Goal: Task Accomplishment & Management: Manage account settings

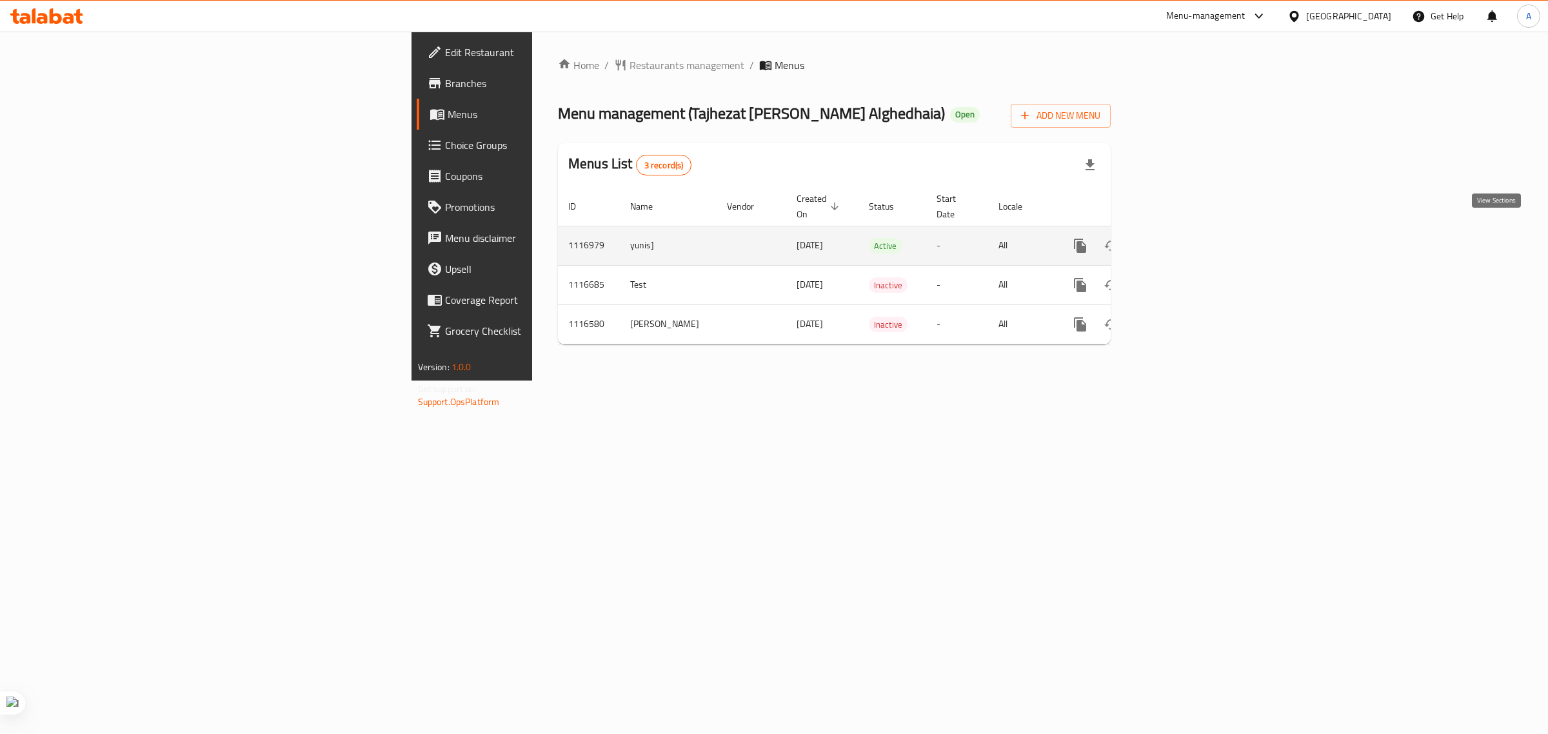
click at [1181, 238] on icon "enhanced table" at bounding box center [1173, 245] width 15 height 15
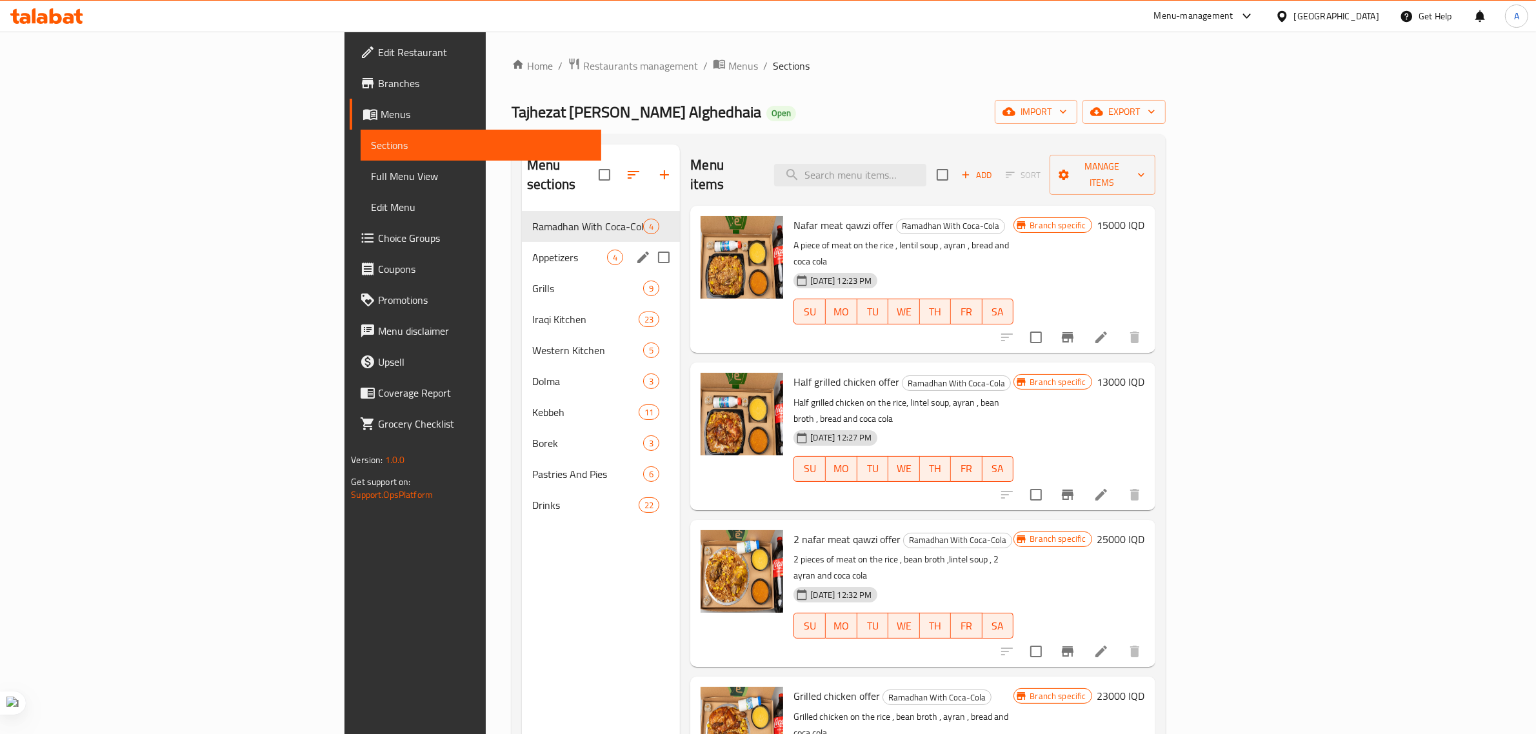
click at [522, 246] on div "Appetizers 4" at bounding box center [601, 257] width 158 height 31
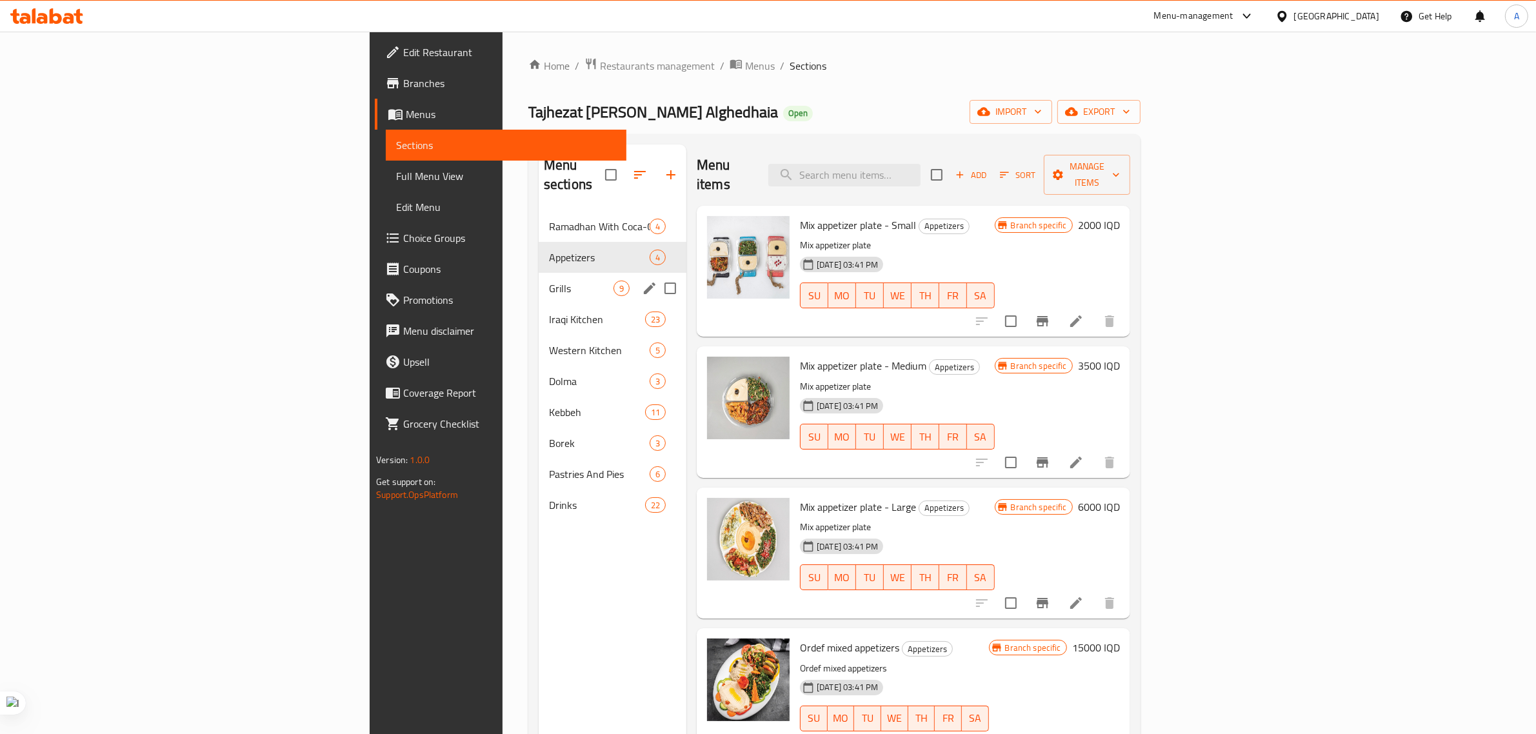
click at [539, 273] on div "Grills 9" at bounding box center [613, 288] width 148 height 31
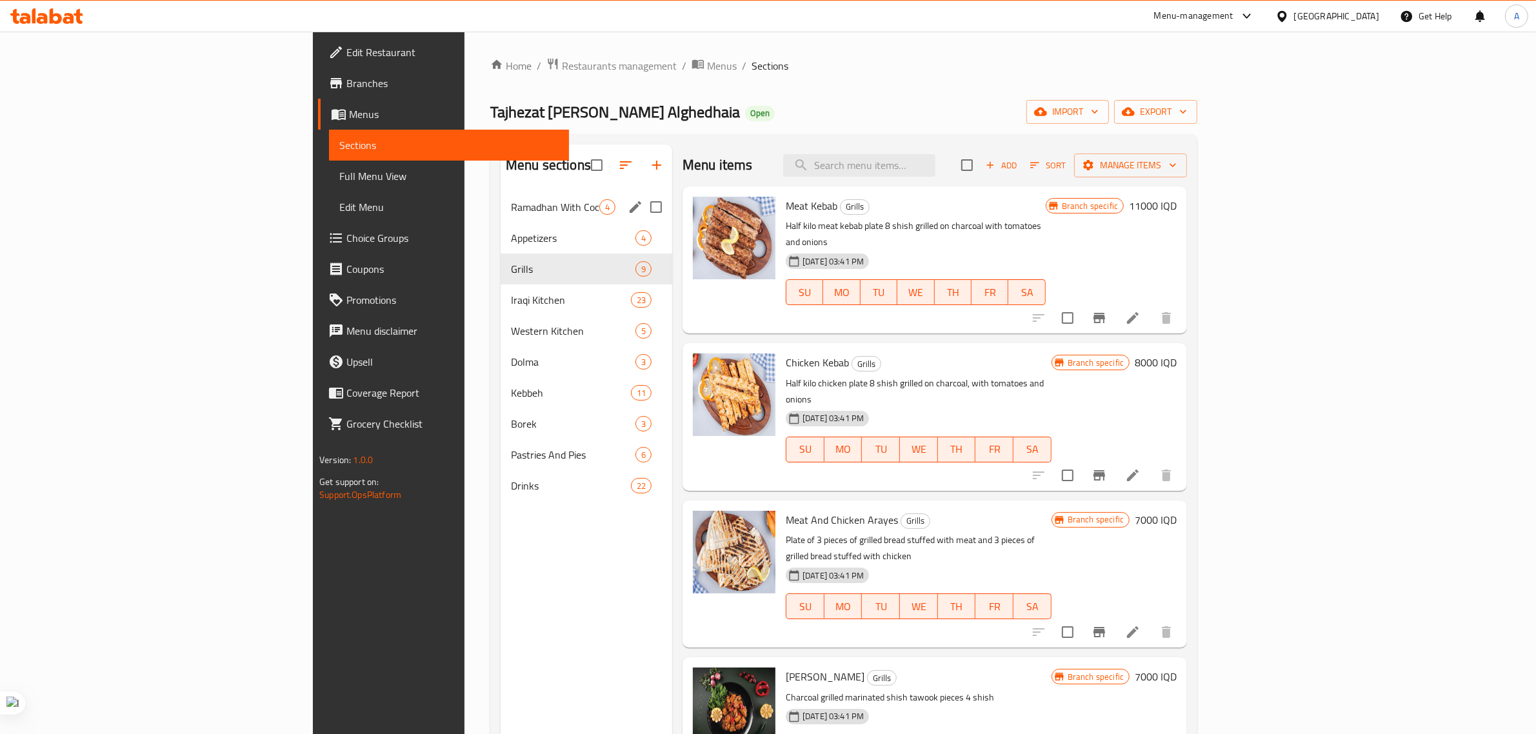
click at [501, 217] on div "Ramadhan With Coca-Cola 4" at bounding box center [587, 207] width 172 height 31
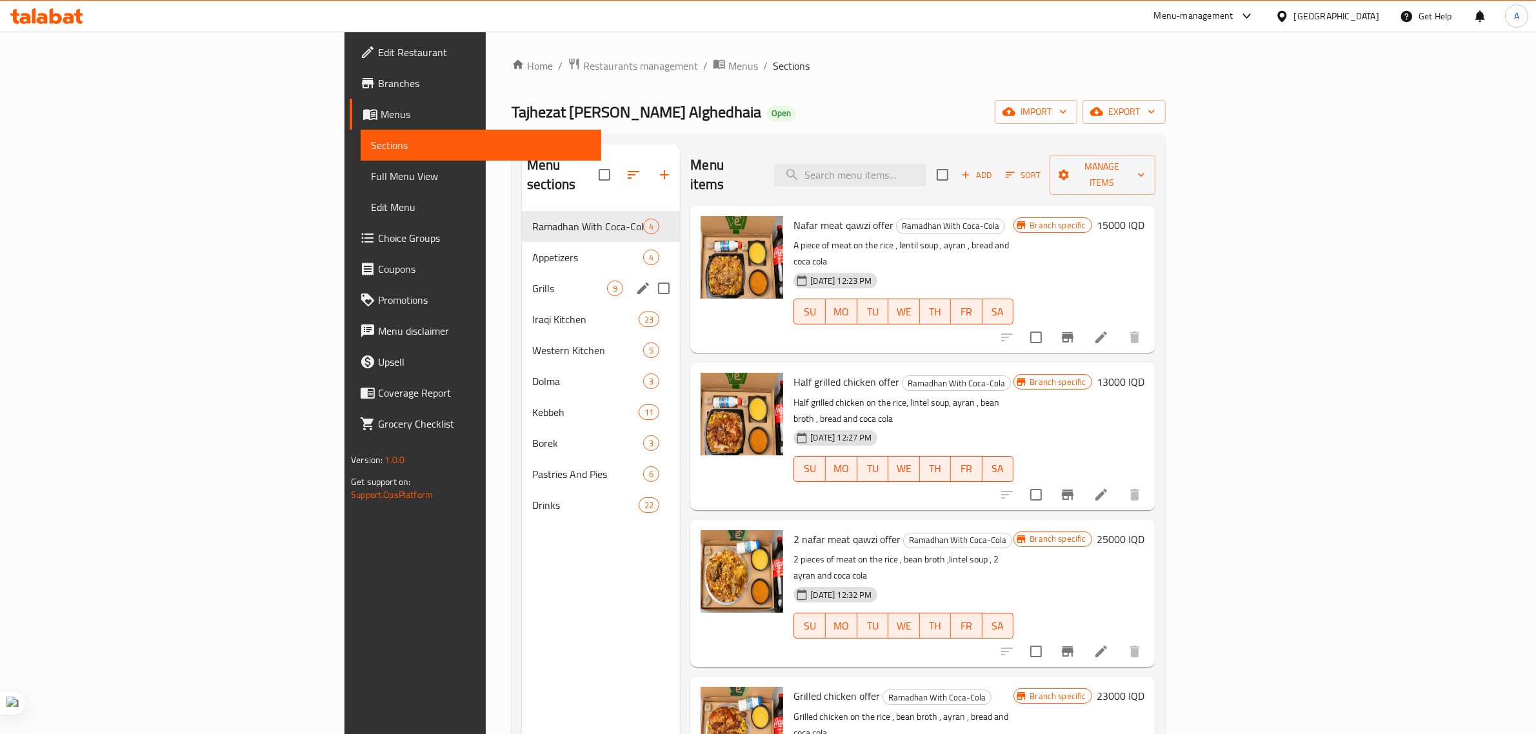
click at [522, 273] on div "Grills 9" at bounding box center [601, 288] width 158 height 31
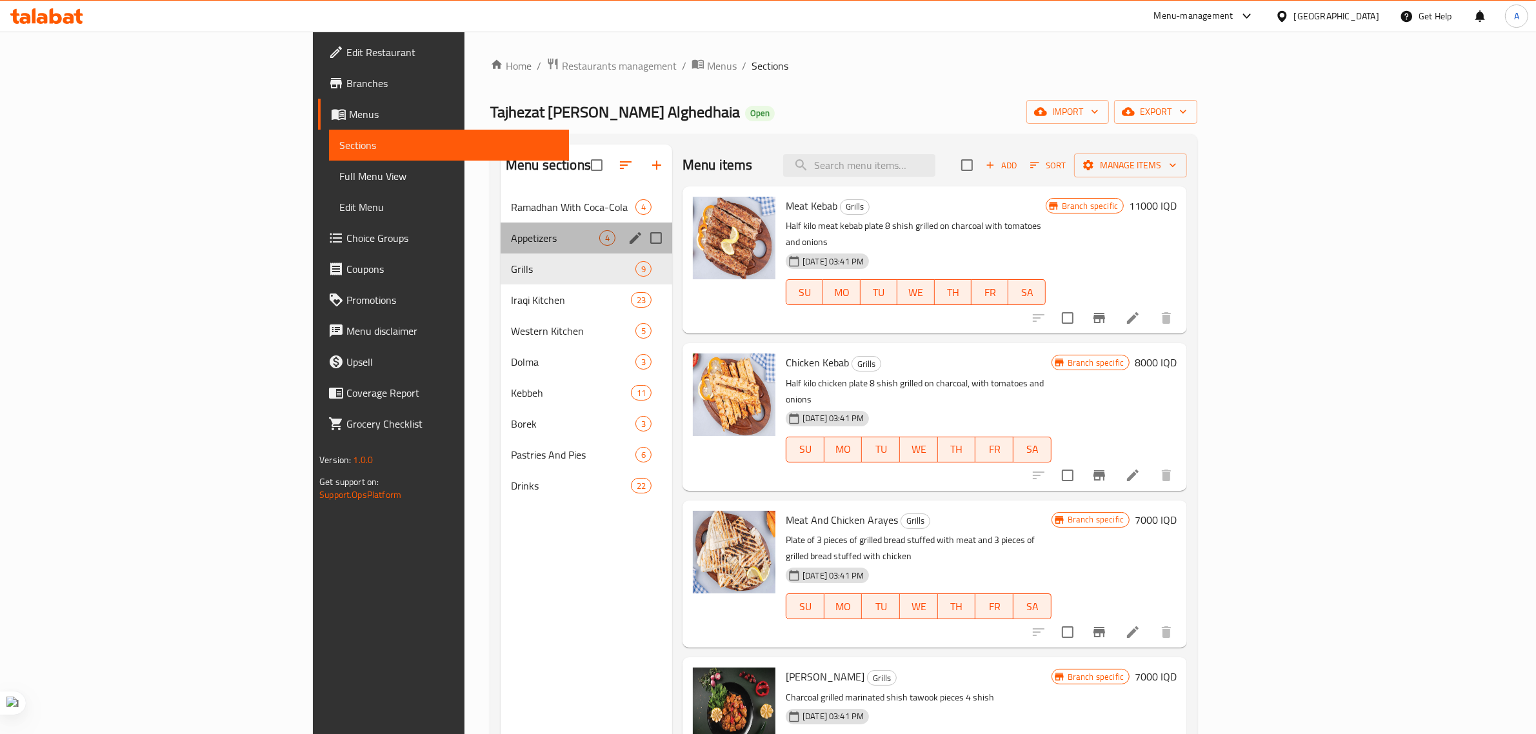
click at [501, 229] on div "Appetizers 4" at bounding box center [587, 238] width 172 height 31
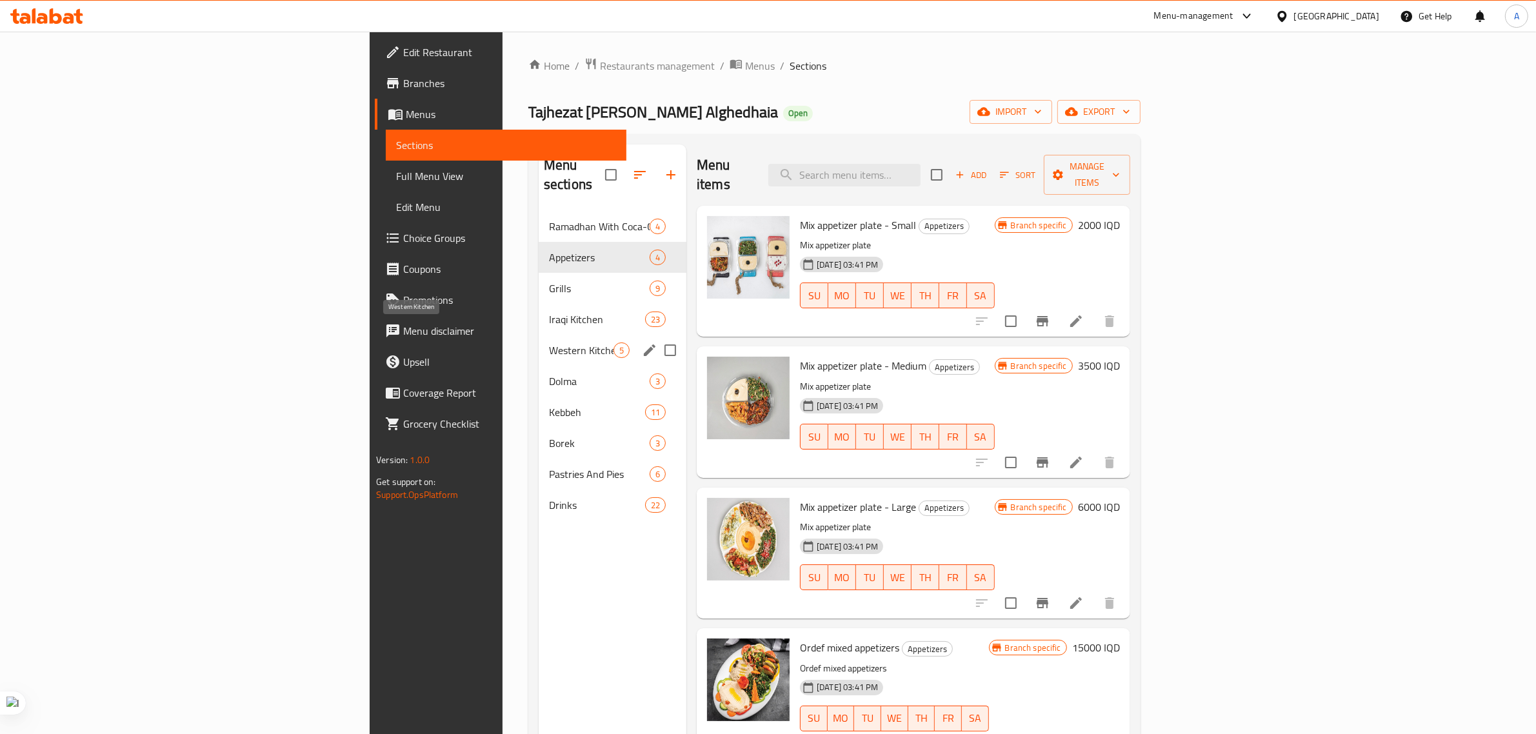
click at [549, 342] on span "Western Kitchen" at bounding box center [581, 349] width 64 height 15
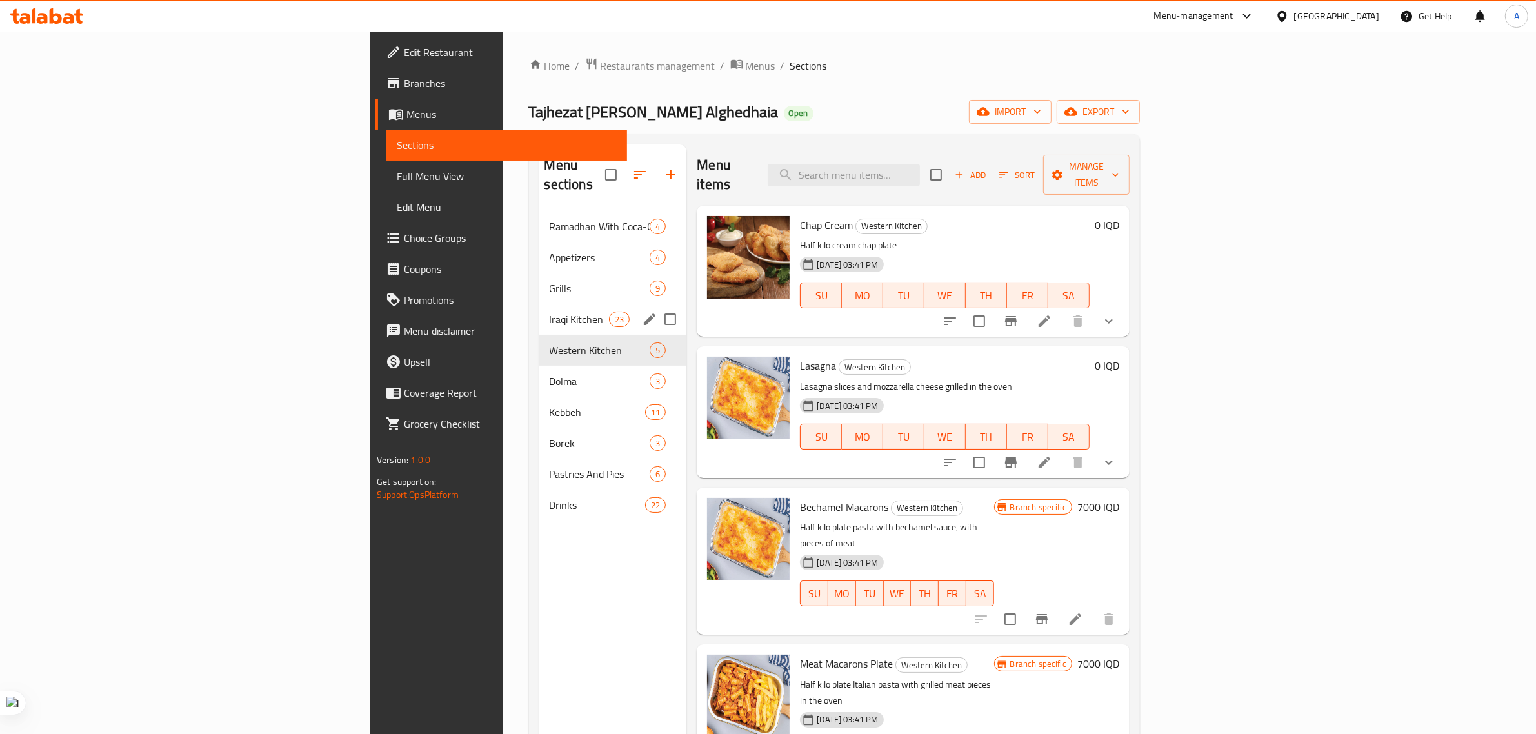
click at [539, 304] on div "Iraqi Kitchen 23" at bounding box center [613, 319] width 148 height 31
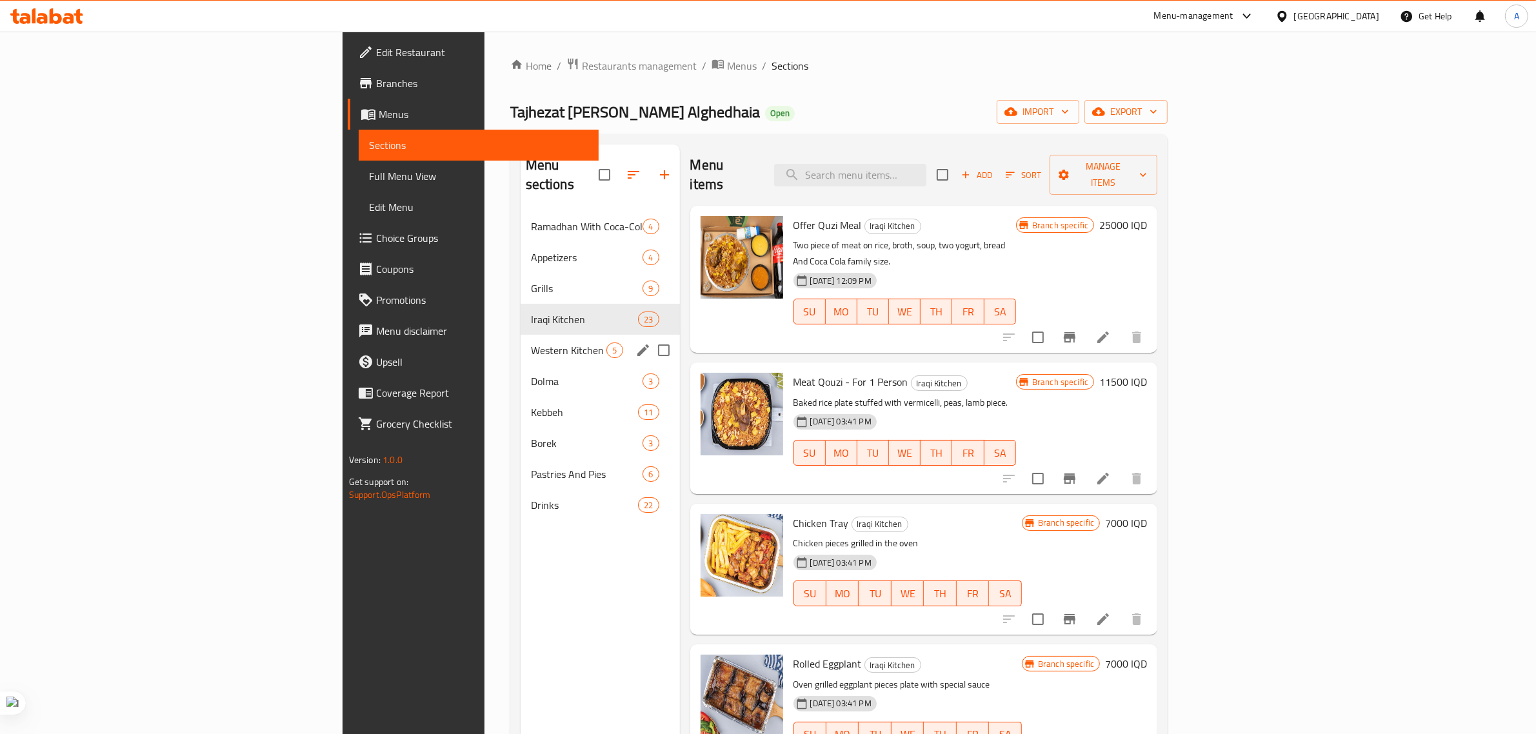
click at [521, 345] on div "Western Kitchen 5" at bounding box center [600, 350] width 159 height 31
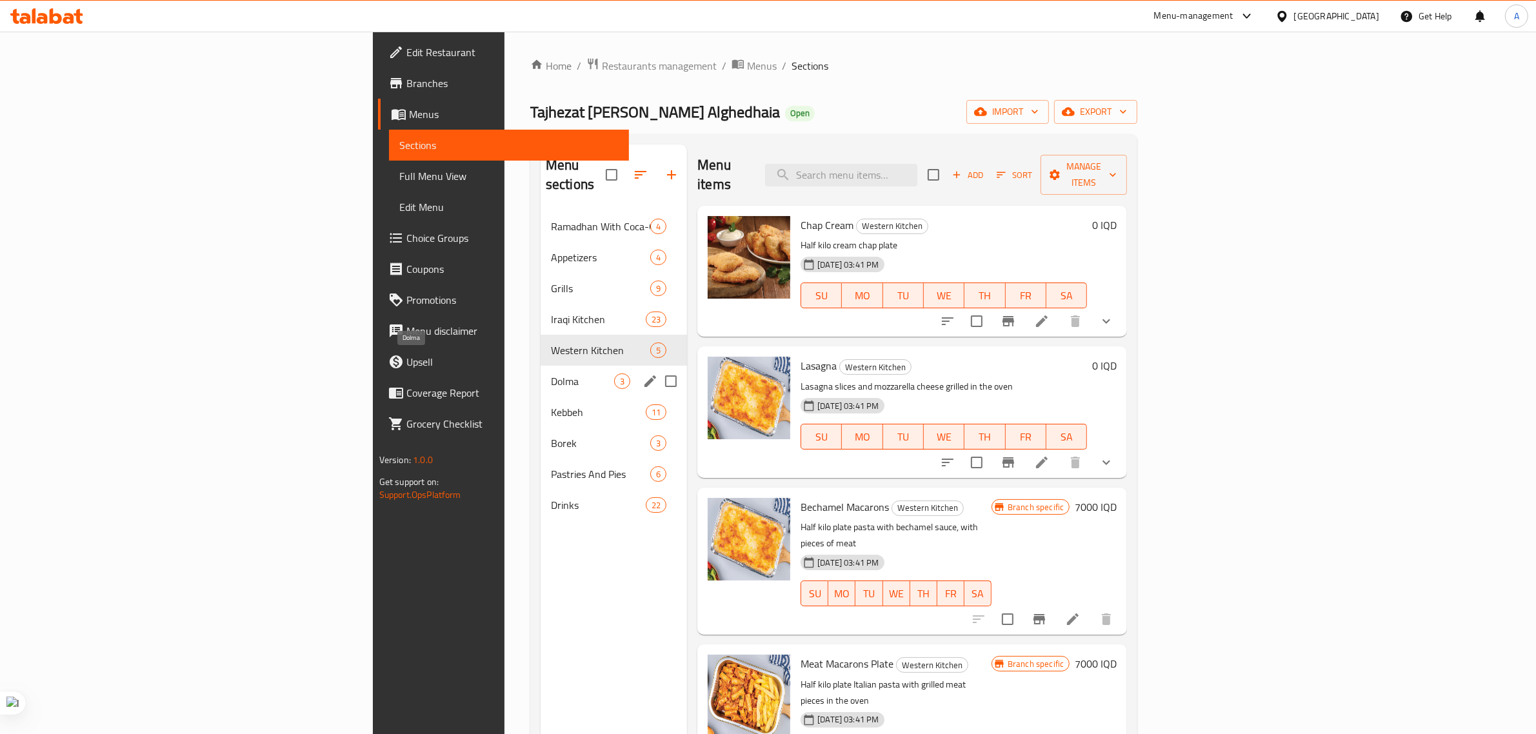
click at [551, 373] on span "Dolma" at bounding box center [582, 380] width 63 height 15
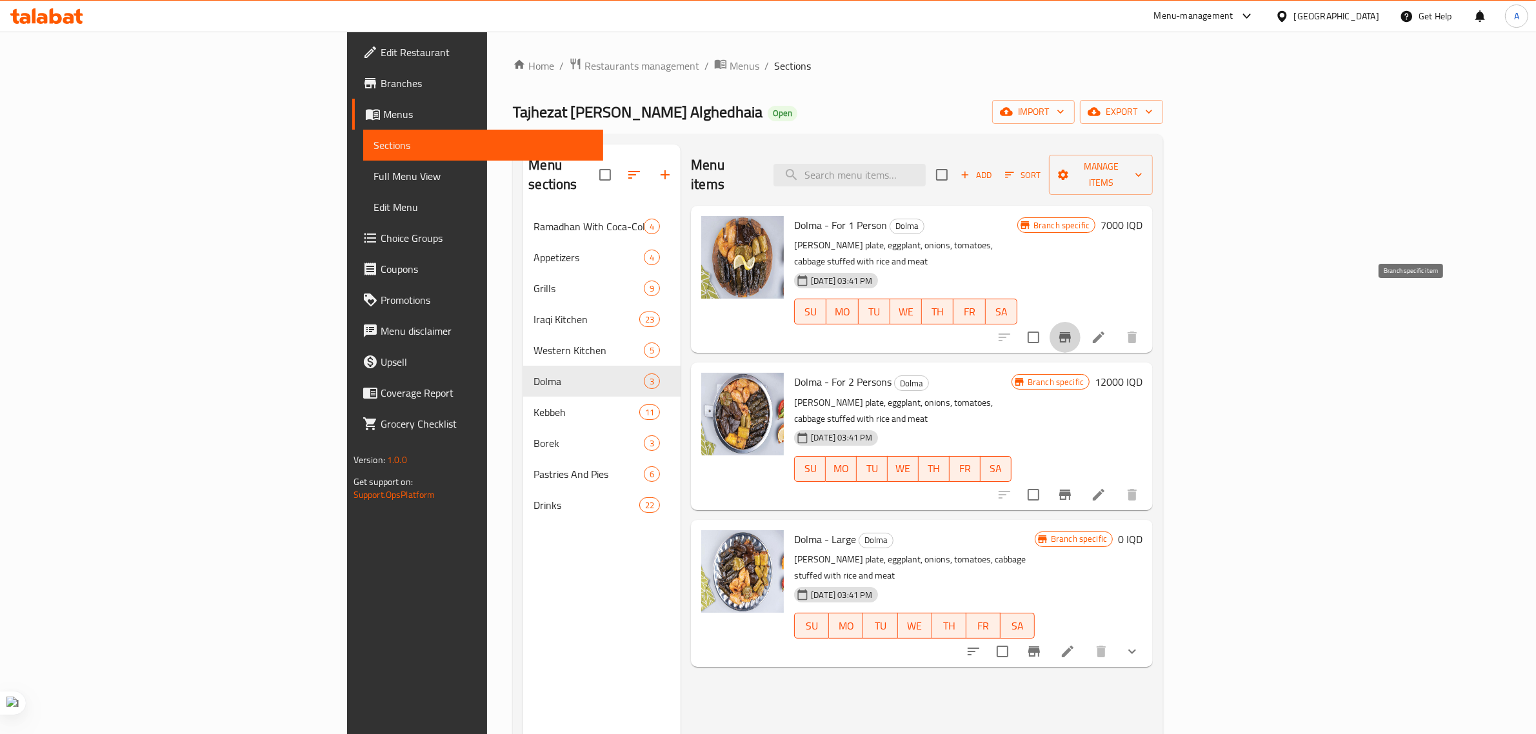
click at [1071, 332] on icon "Branch-specific-item" at bounding box center [1065, 337] width 12 height 10
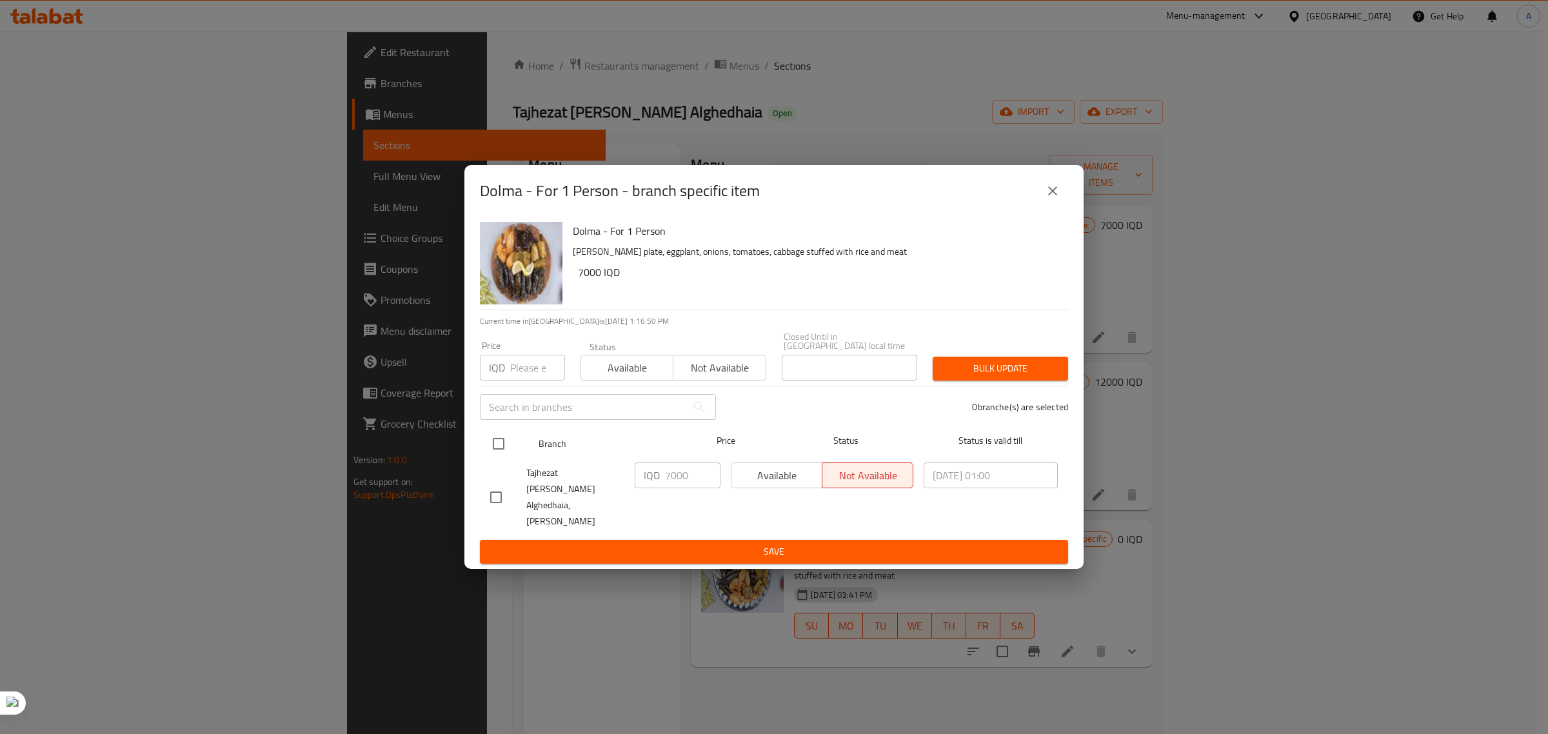
click at [495, 448] on input "checkbox" at bounding box center [498, 443] width 27 height 27
checkbox input "true"
click at [675, 488] on input "7000" at bounding box center [692, 475] width 55 height 26
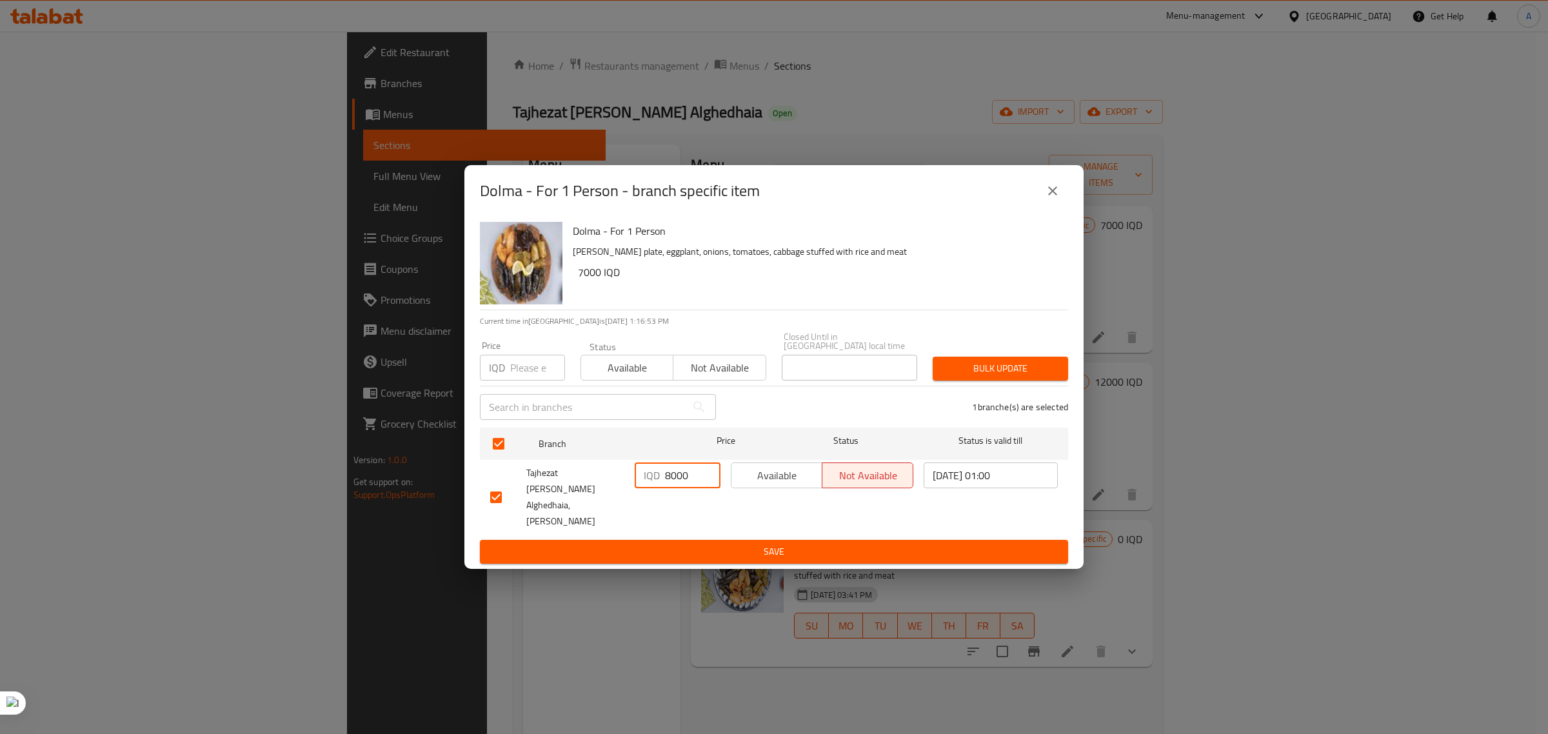
type input "8000"
click at [680, 540] on button "Save" at bounding box center [774, 552] width 588 height 24
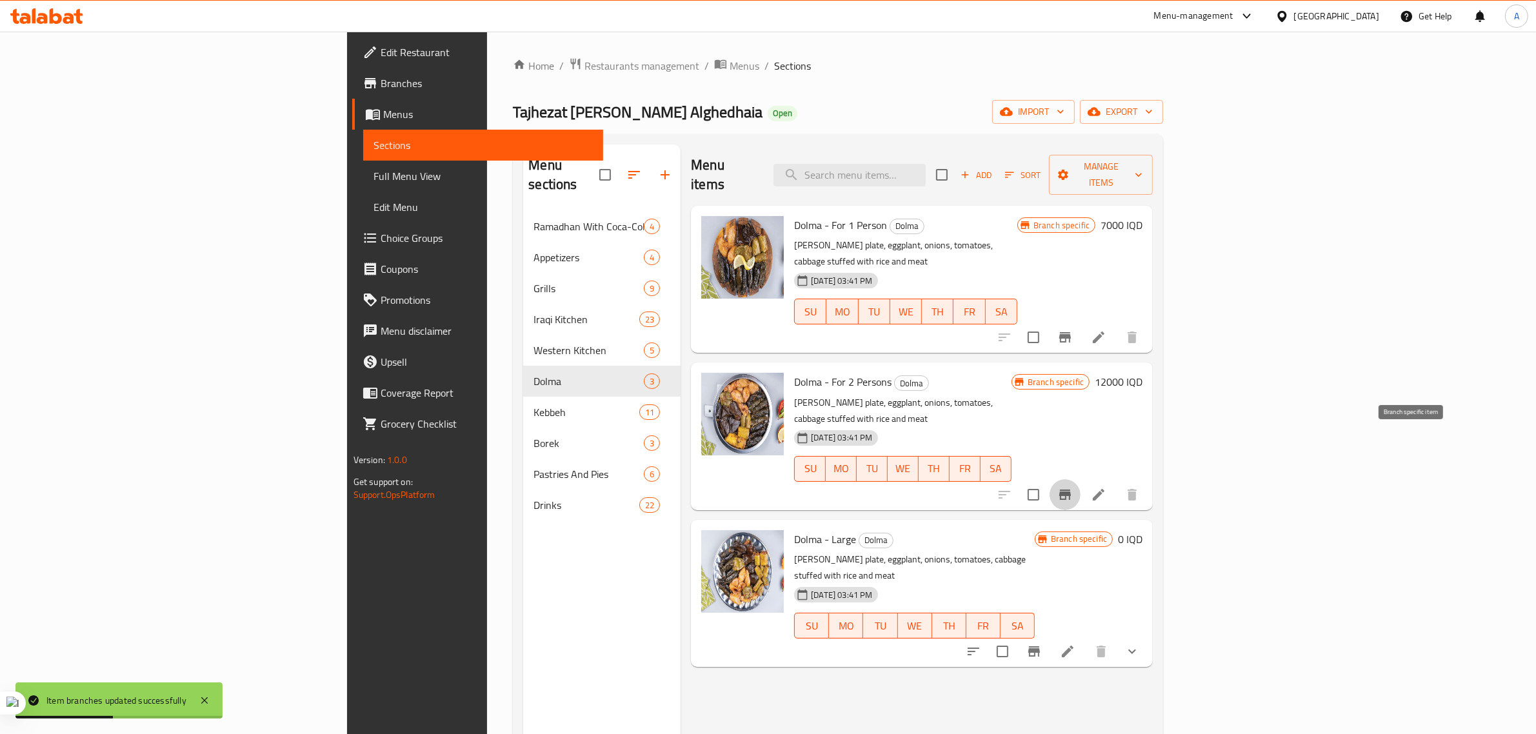
click at [1071, 490] on icon "Branch-specific-item" at bounding box center [1065, 495] width 12 height 10
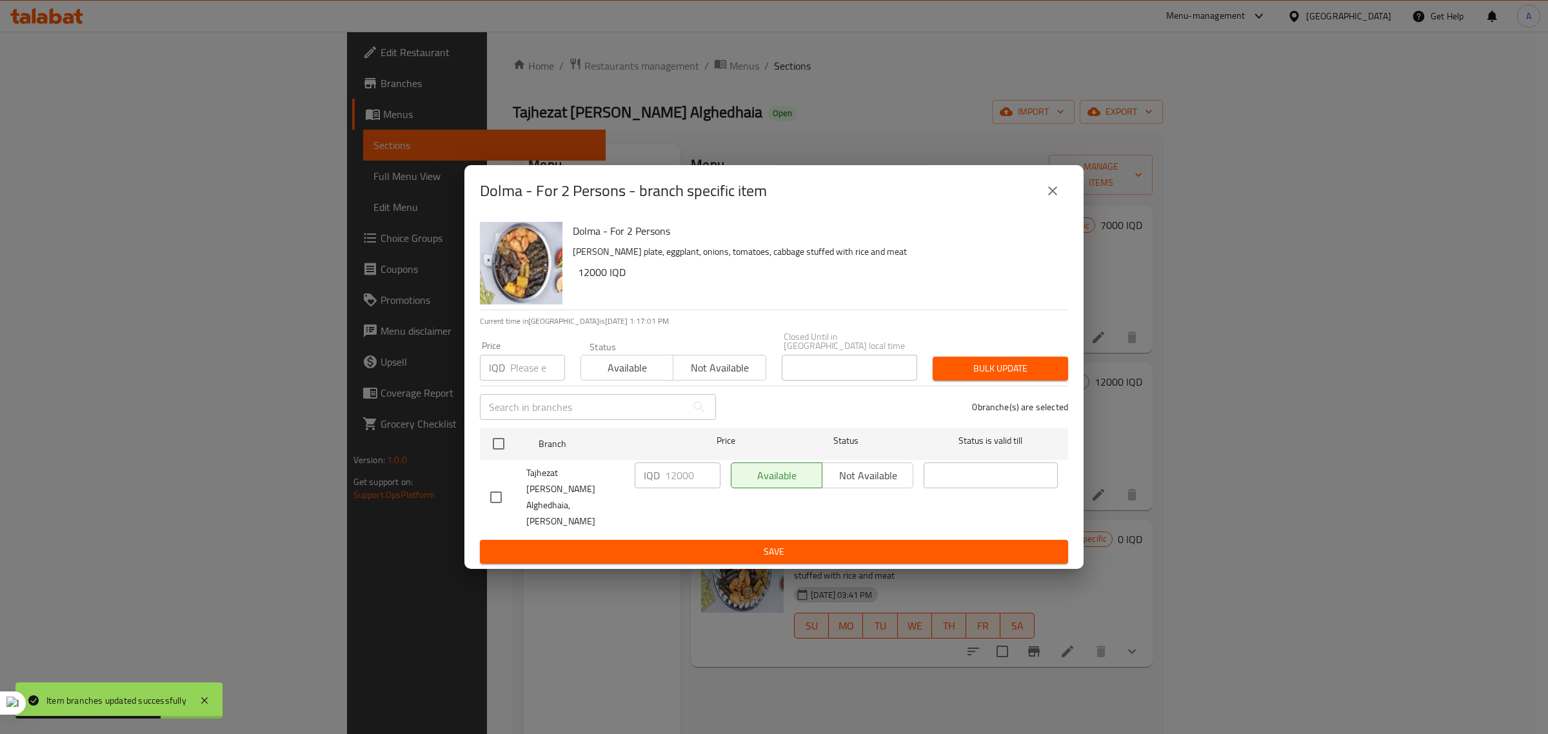
click at [495, 489] on input "checkbox" at bounding box center [495, 497] width 27 height 27
checkbox input "true"
click at [688, 484] on input "12000" at bounding box center [692, 475] width 55 height 26
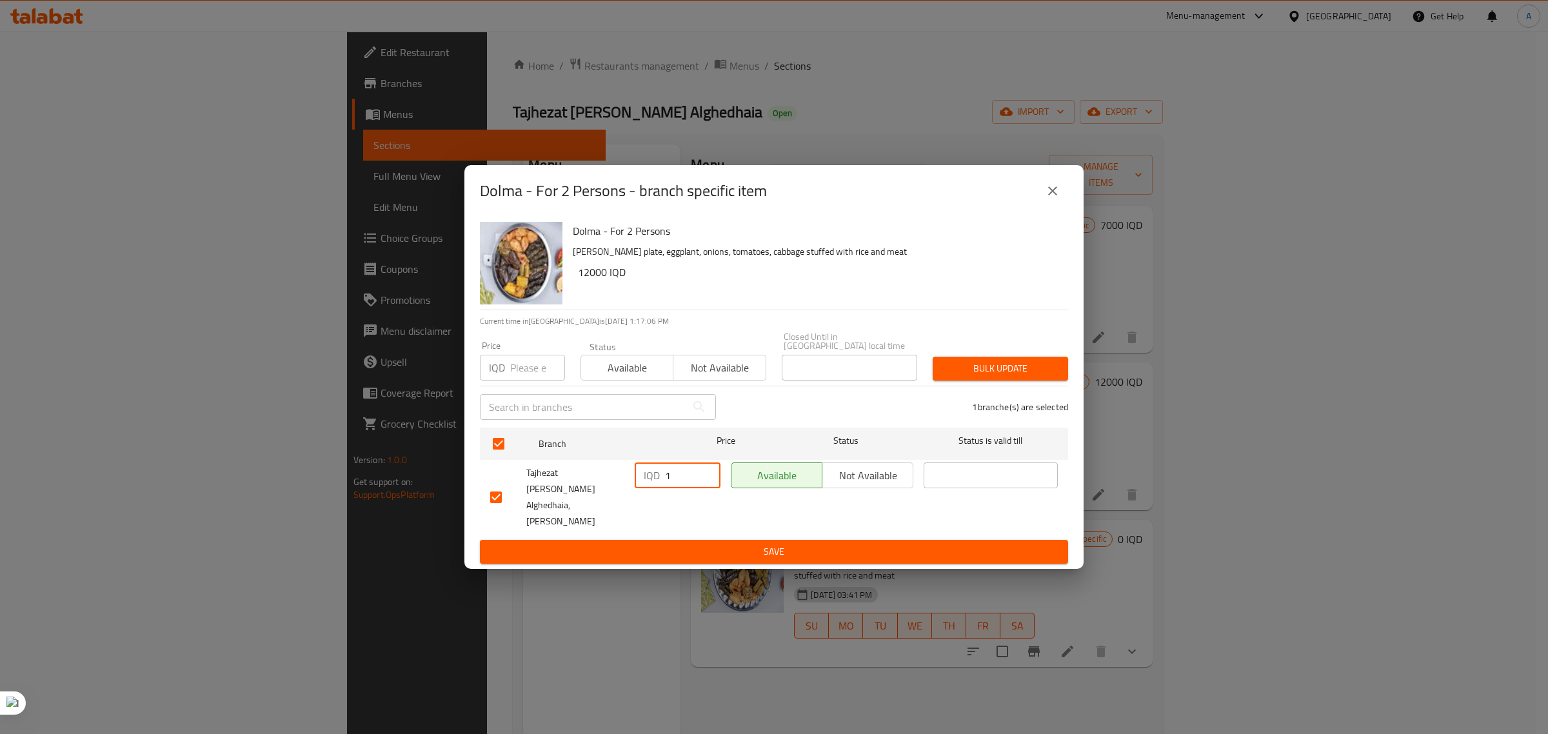
type input "1"
click at [1043, 206] on button "close" at bounding box center [1052, 190] width 31 height 31
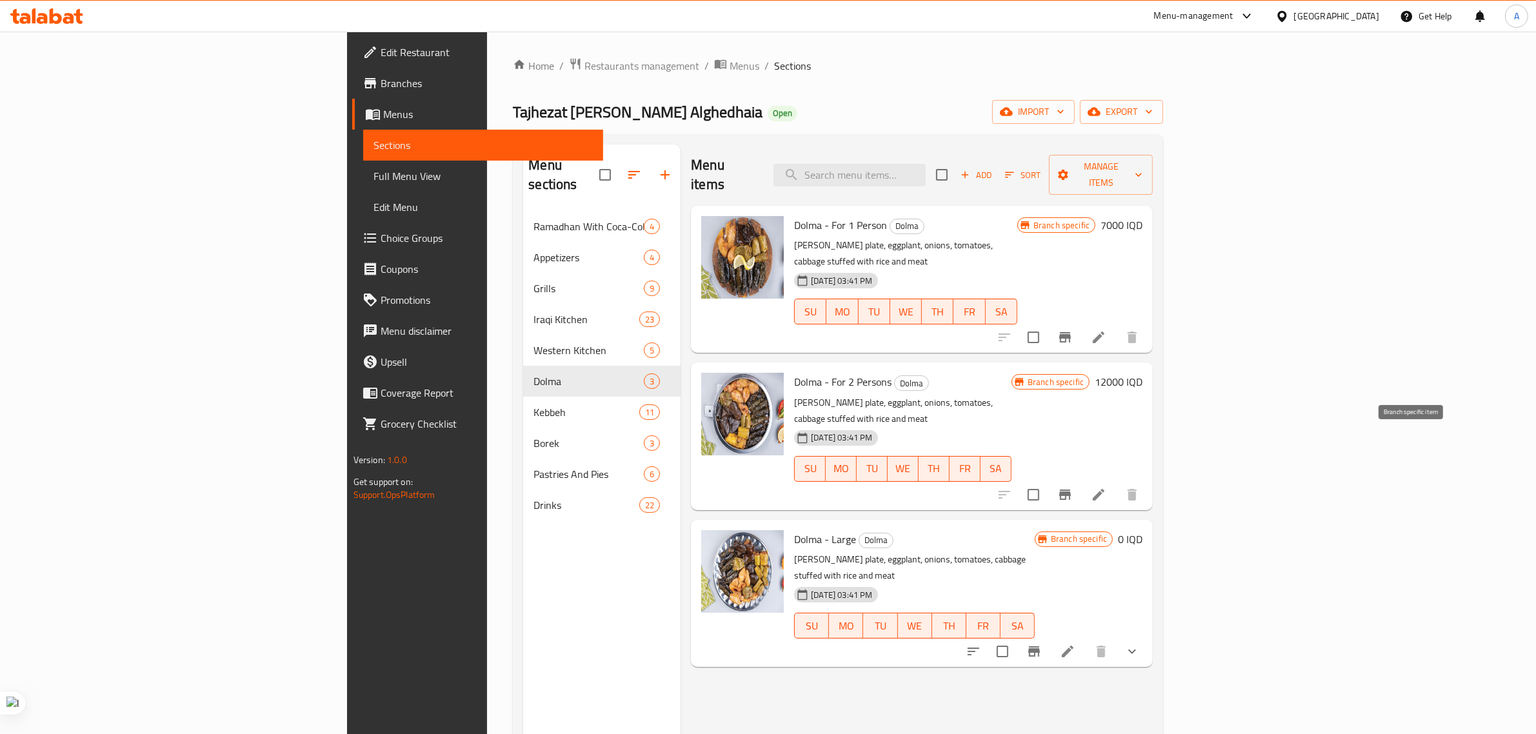
click at [1073, 487] on icon "Branch-specific-item" at bounding box center [1064, 494] width 15 height 15
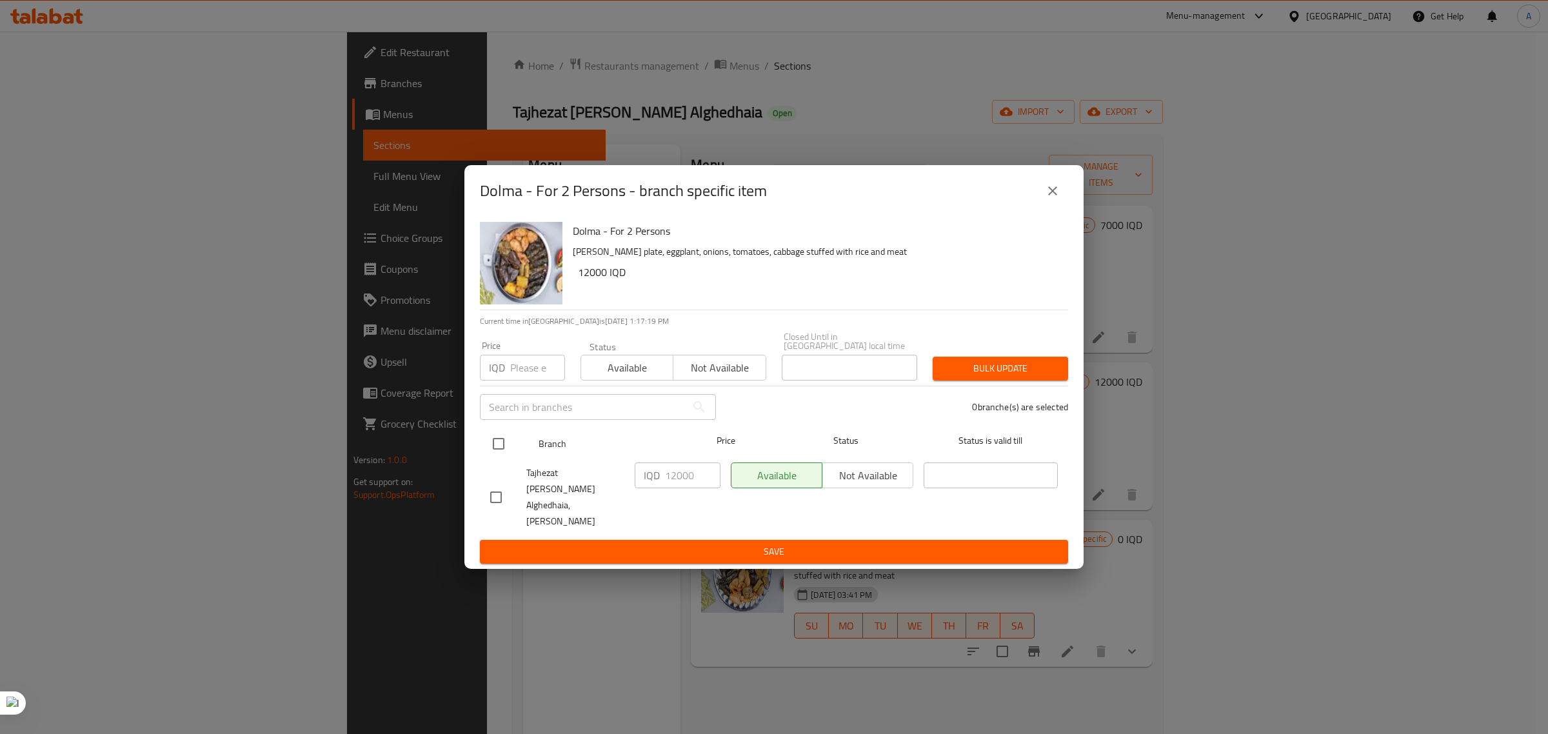
click at [498, 455] on input "checkbox" at bounding box center [498, 443] width 27 height 27
checkbox input "true"
click at [682, 478] on input "12000" at bounding box center [692, 475] width 55 height 26
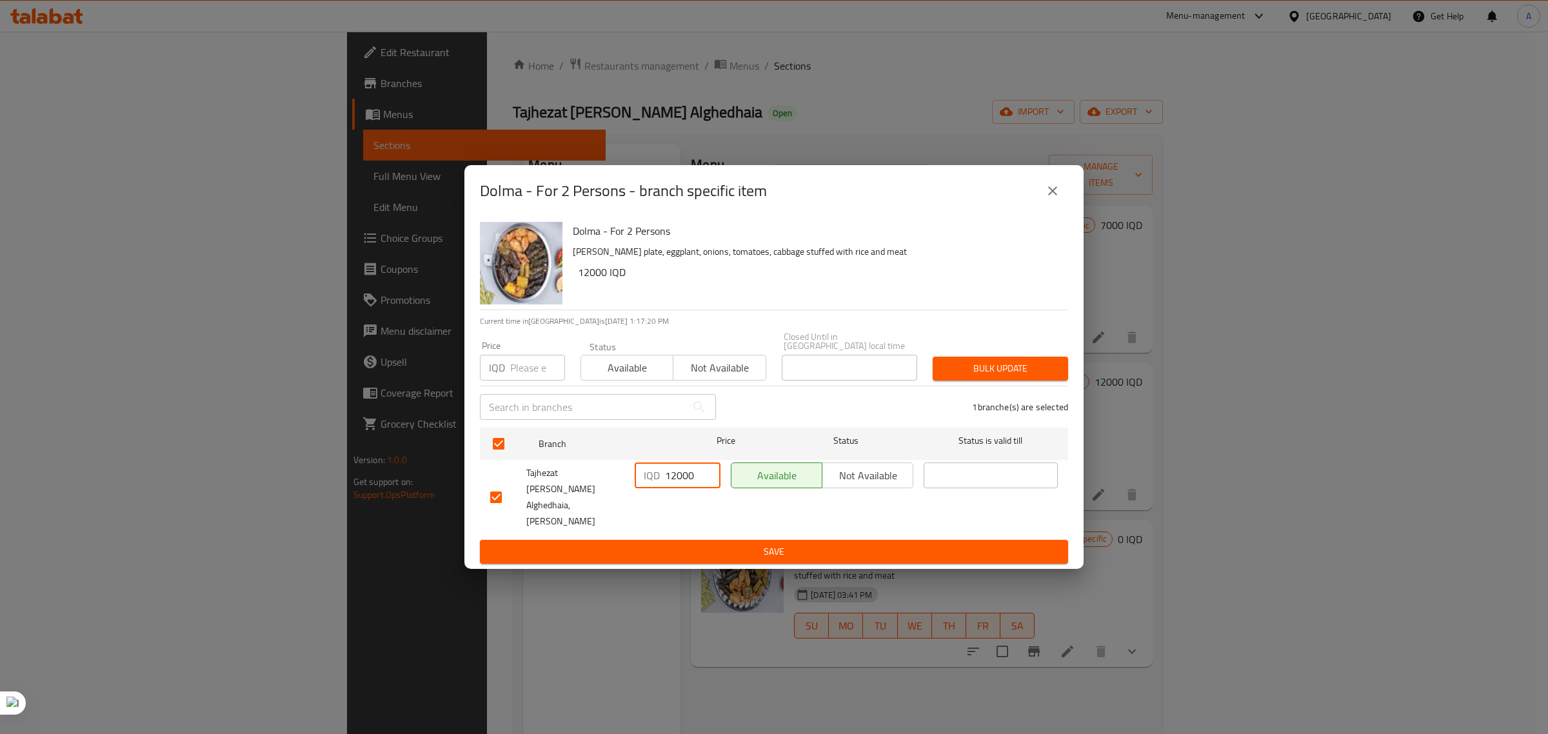
click at [682, 478] on input "12000" at bounding box center [692, 475] width 55 height 26
click at [1051, 199] on icon "close" at bounding box center [1052, 190] width 15 height 15
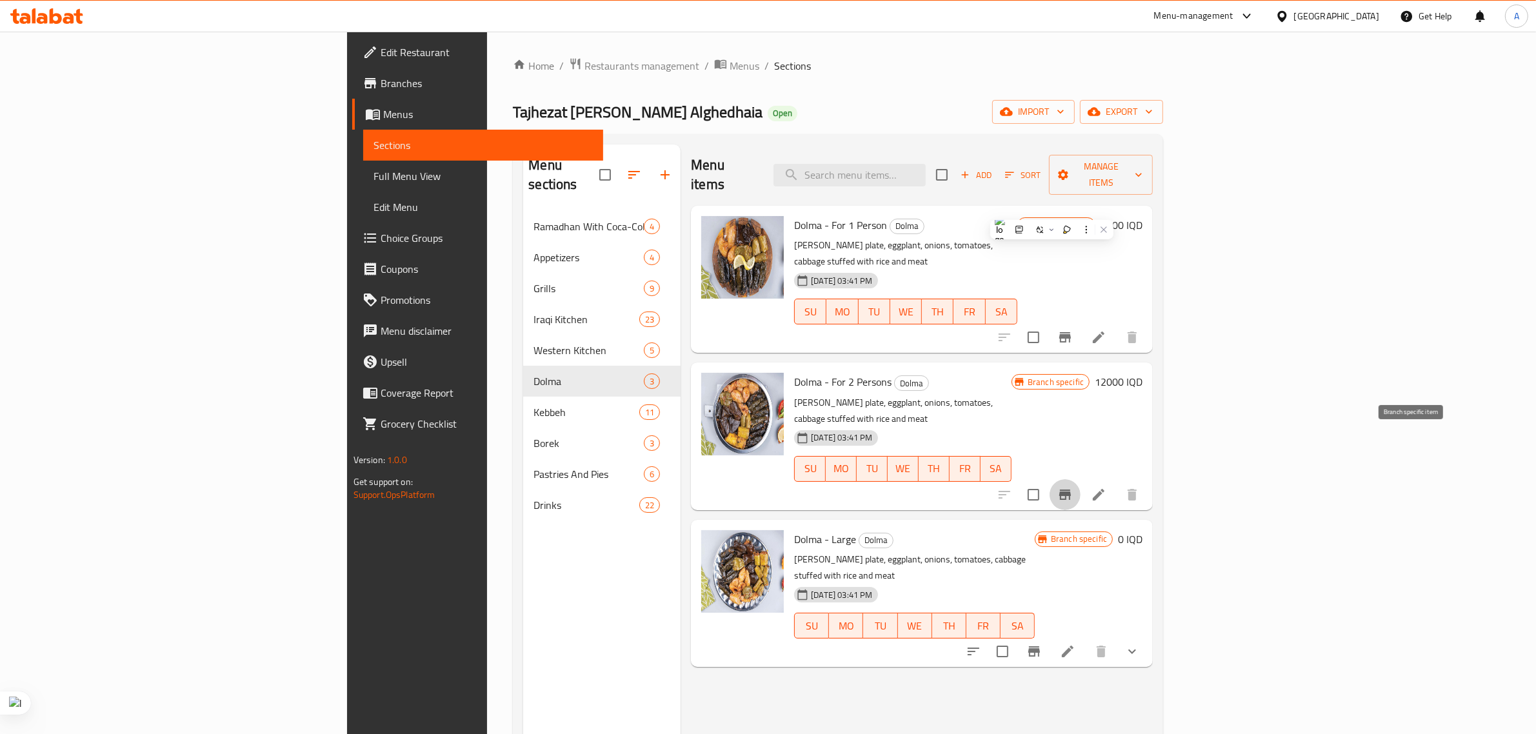
click at [1071, 490] on icon "Branch-specific-item" at bounding box center [1065, 495] width 12 height 10
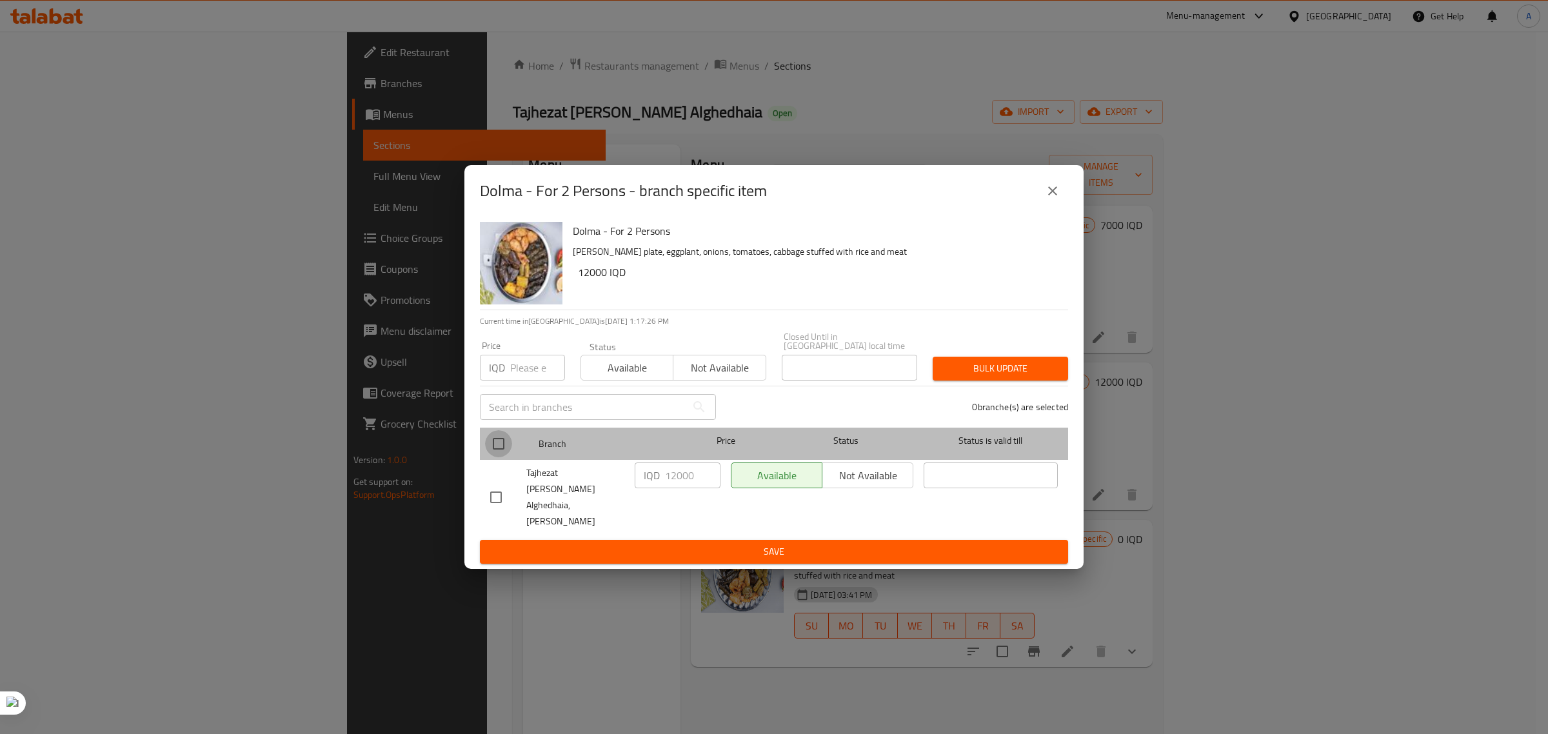
click at [498, 448] on input "checkbox" at bounding box center [498, 443] width 27 height 27
checkbox input "true"
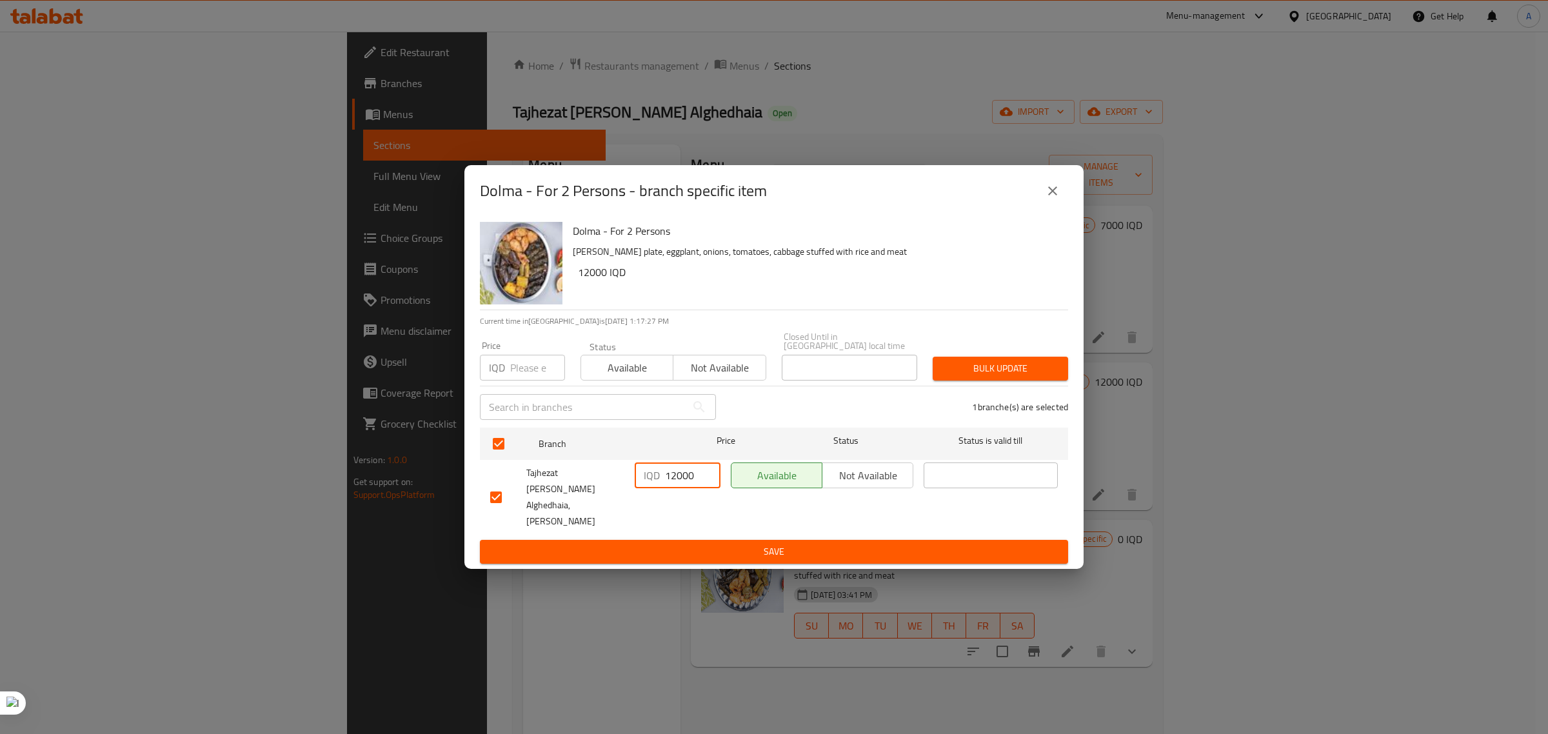
click at [684, 488] on input "12000" at bounding box center [692, 475] width 55 height 26
type input "16000"
click at [765, 544] on span "Save" at bounding box center [774, 552] width 568 height 16
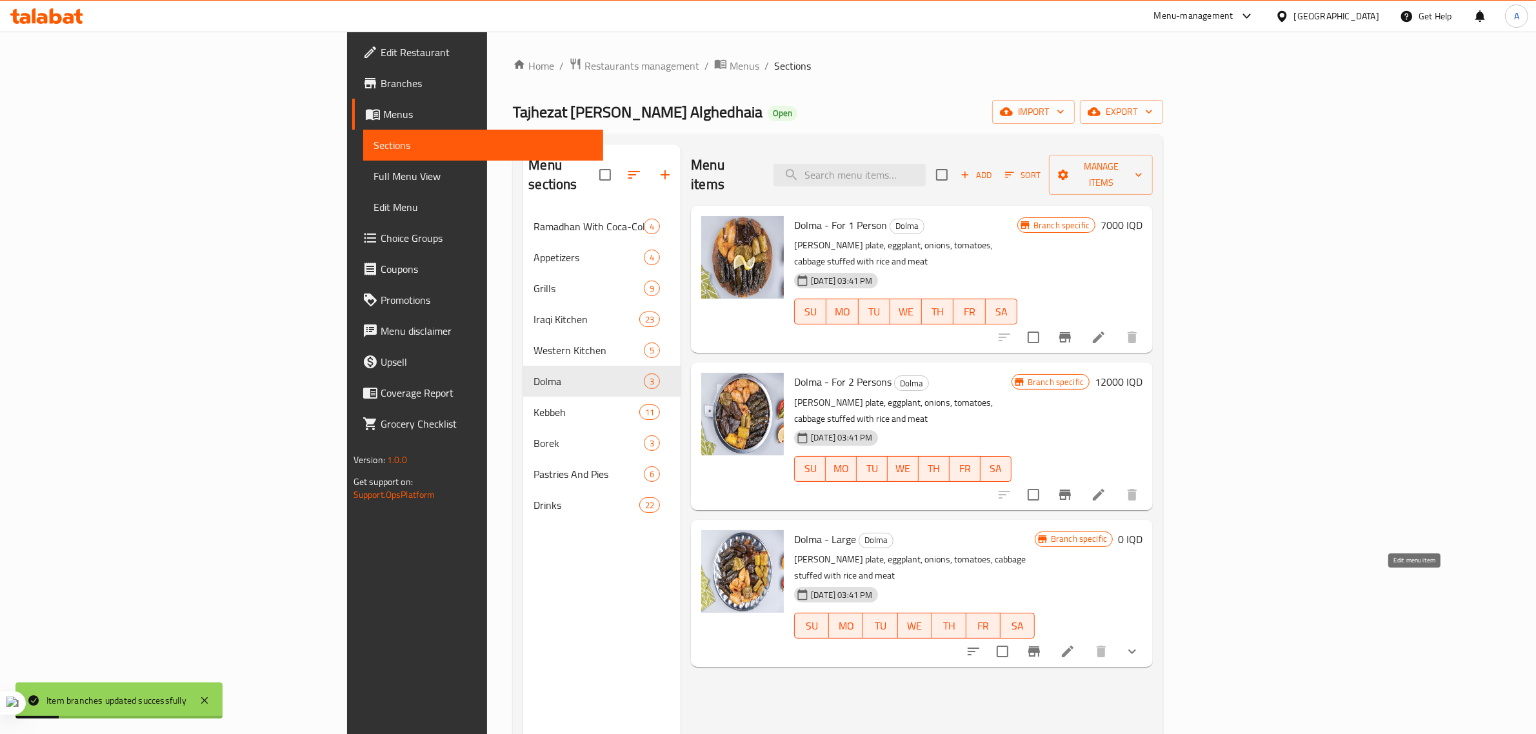
click at [1075, 644] on icon at bounding box center [1067, 651] width 15 height 15
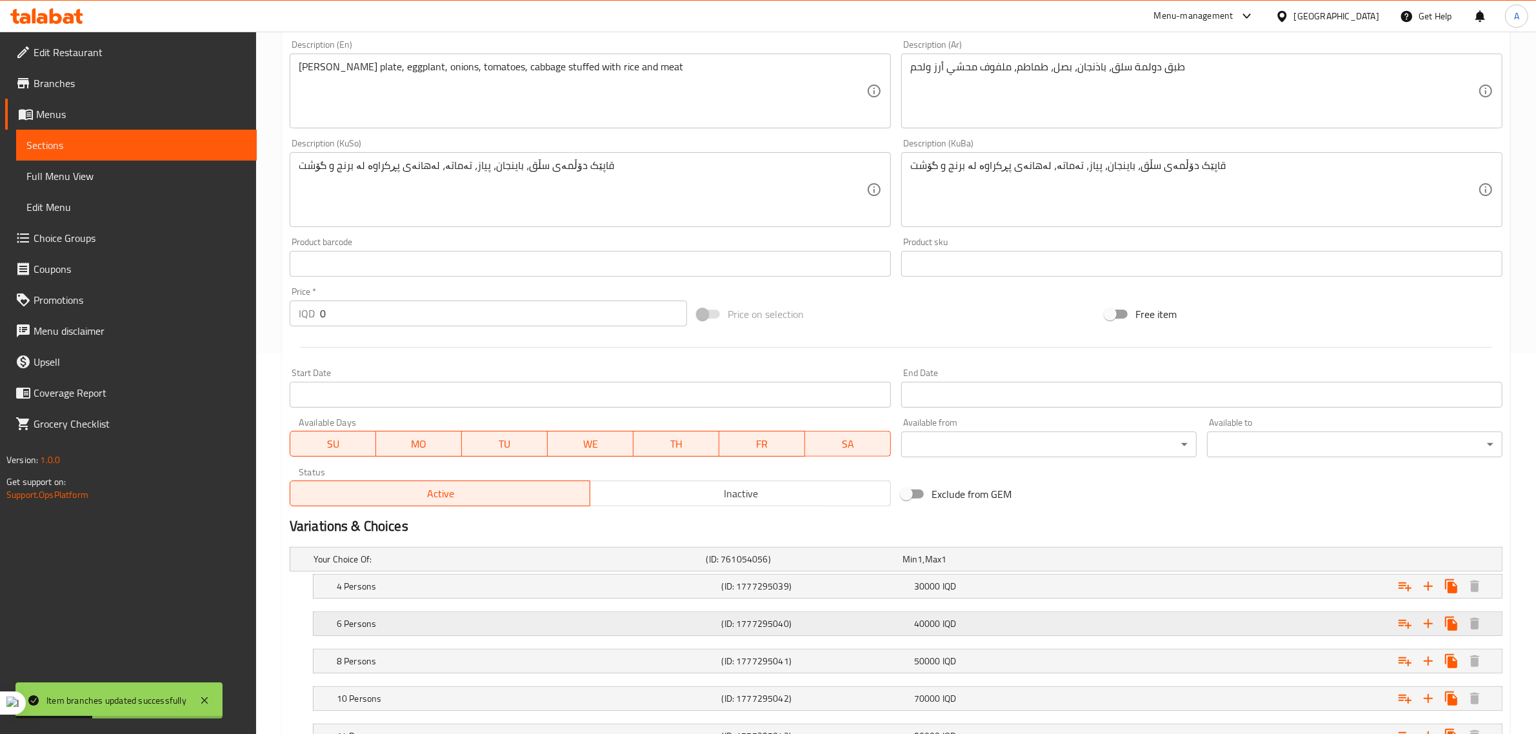
scroll to position [562, 0]
